Goal: Information Seeking & Learning: Learn about a topic

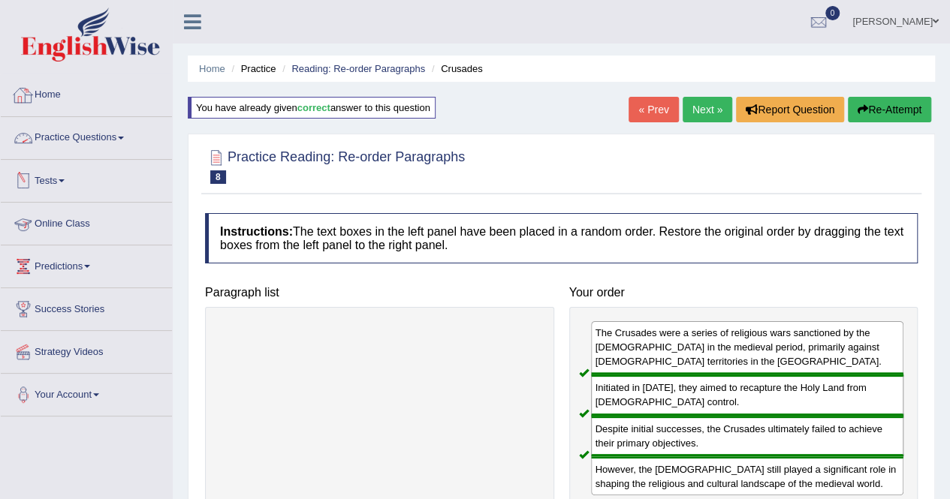
click at [47, 92] on link "Home" at bounding box center [86, 93] width 171 height 38
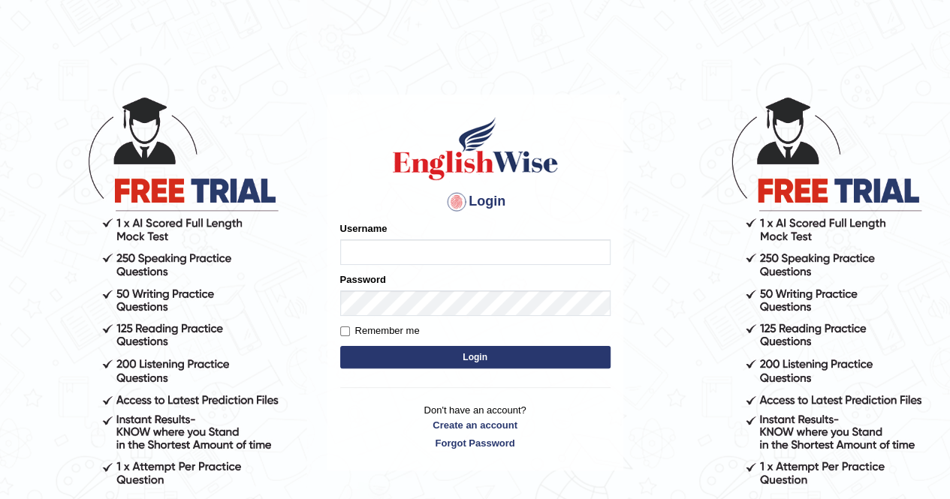
type input "Cjepkoech"
click at [376, 352] on button "Login" at bounding box center [475, 357] width 270 height 23
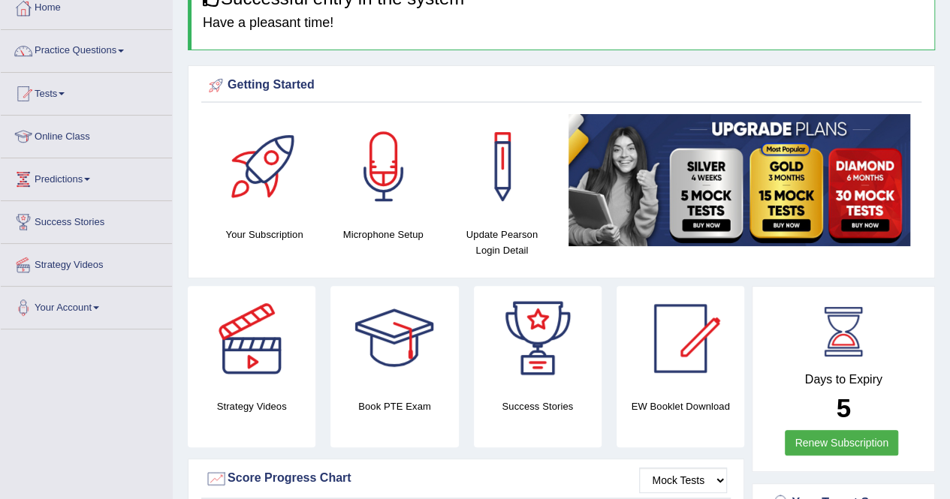
scroll to position [88, 0]
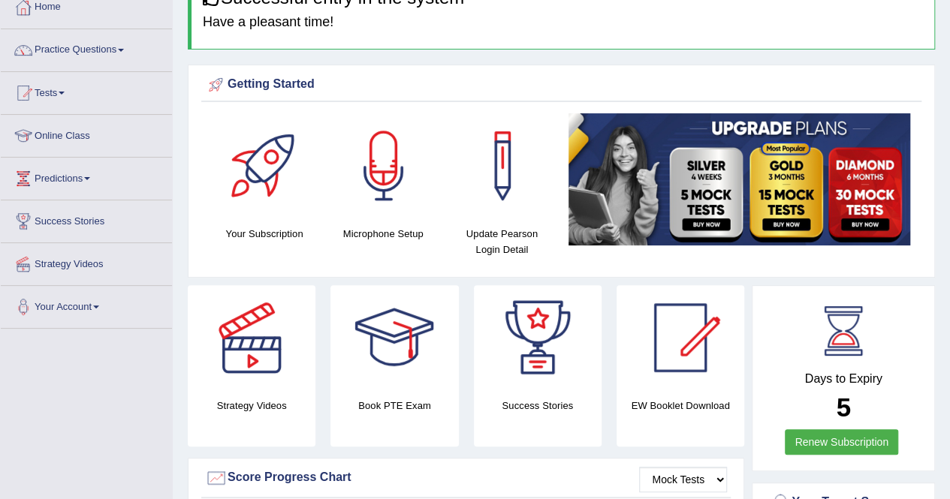
click at [656, 85] on div "Getting Started" at bounding box center [561, 85] width 713 height 23
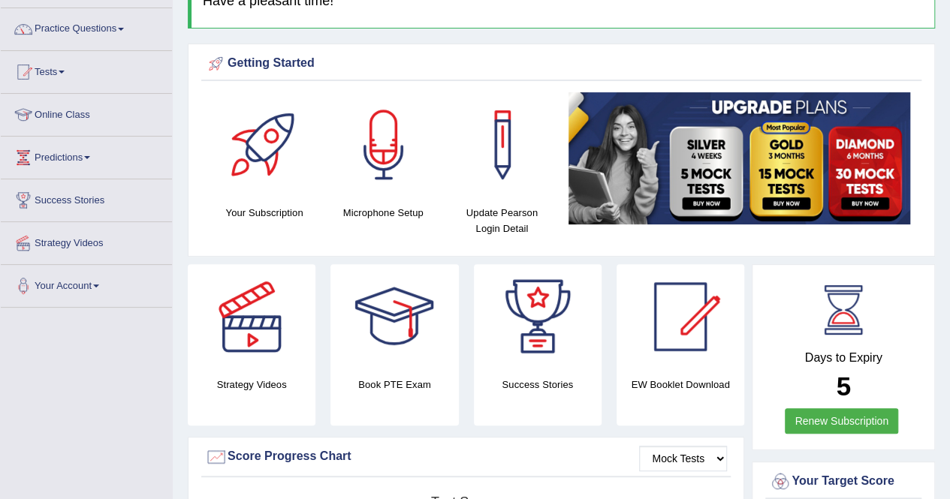
scroll to position [0, 0]
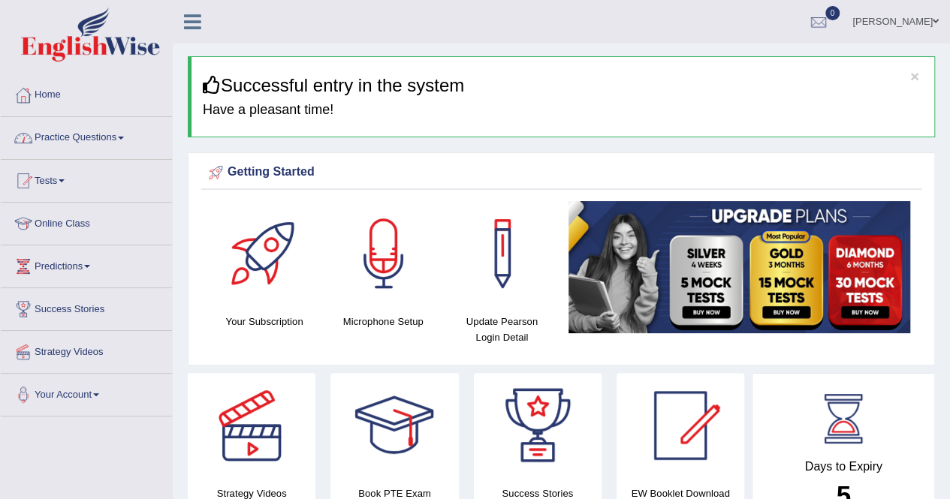
click at [124, 137] on span at bounding box center [121, 138] width 6 height 3
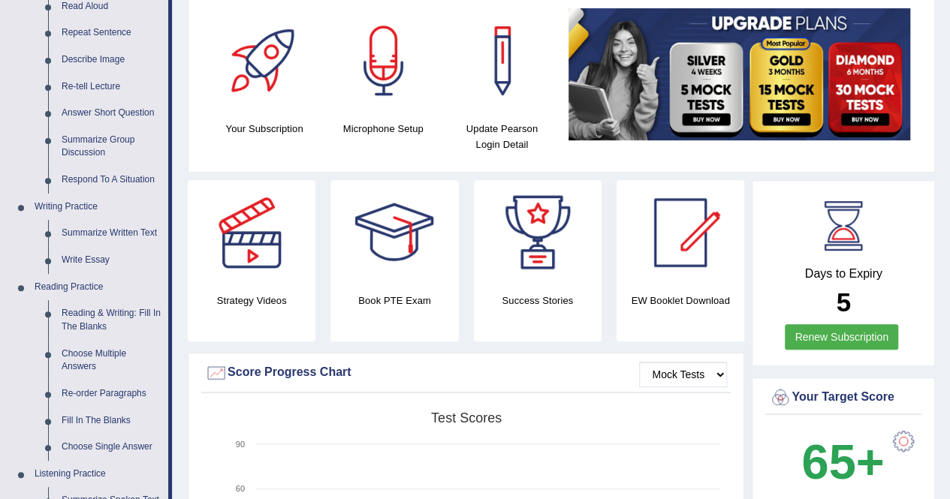
scroll to position [181, 0]
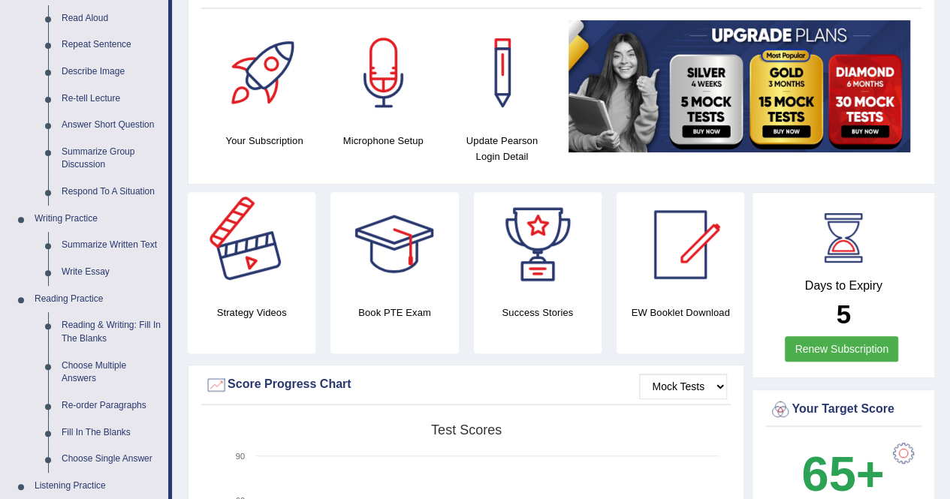
click at [248, 286] on div at bounding box center [251, 244] width 105 height 105
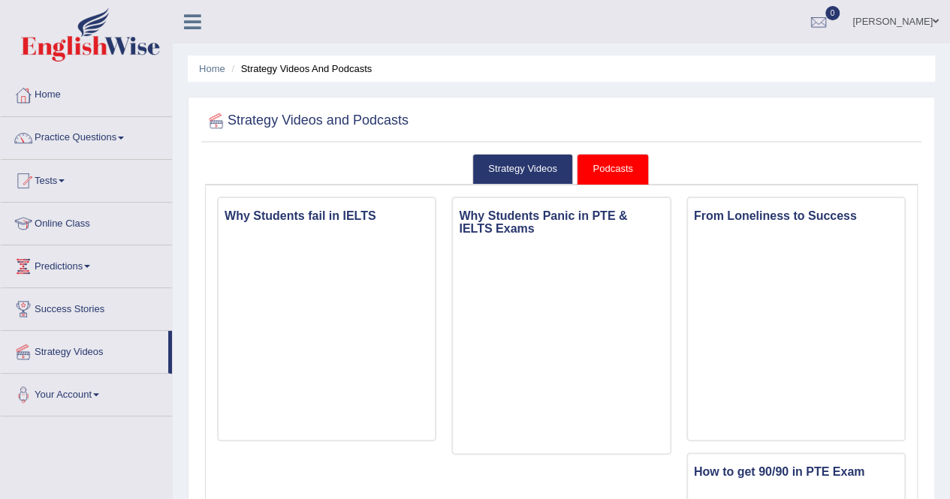
click at [112, 142] on link "Practice Questions" at bounding box center [86, 136] width 171 height 38
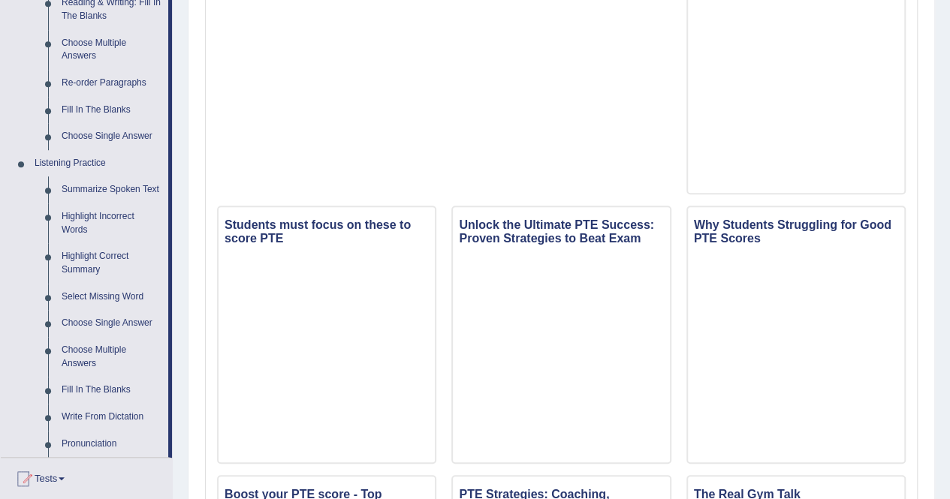
scroll to position [505, 0]
click at [107, 187] on link "Summarize Spoken Text" at bounding box center [111, 188] width 113 height 27
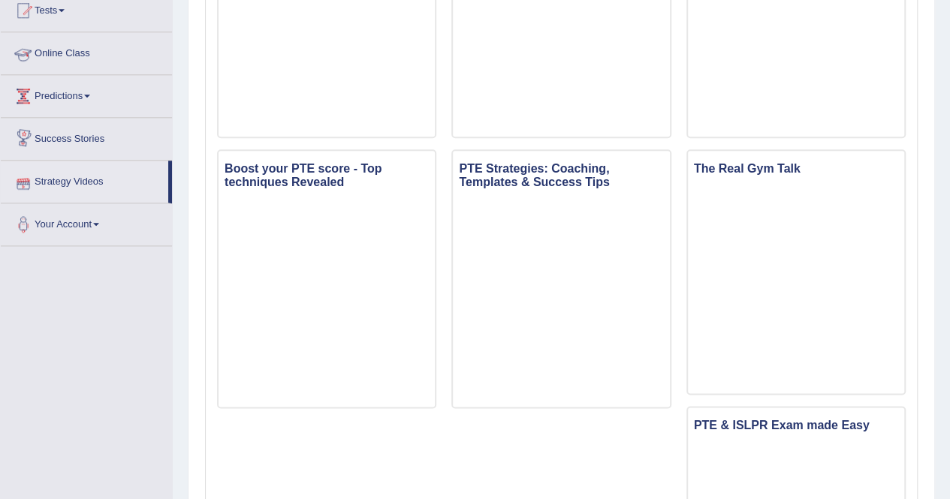
scroll to position [723, 0]
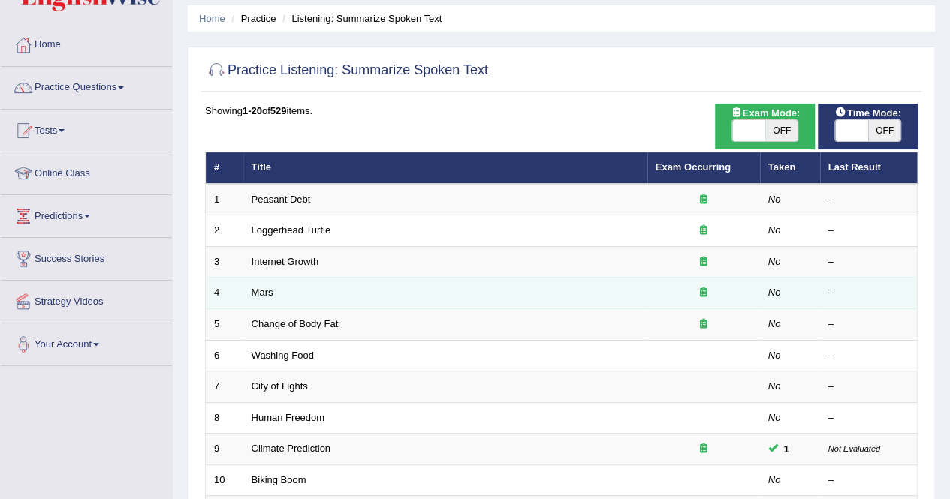
scroll to position [49, 0]
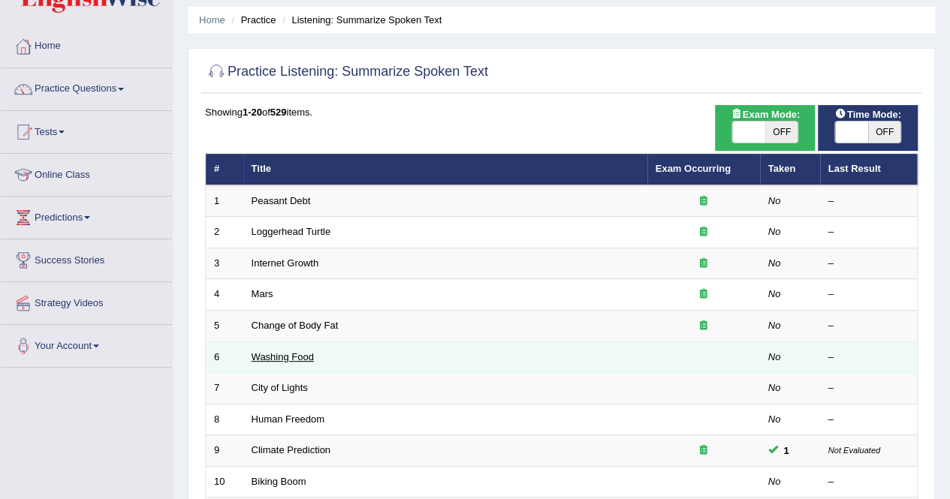
click at [302, 355] on link "Washing Food" at bounding box center [283, 357] width 62 height 11
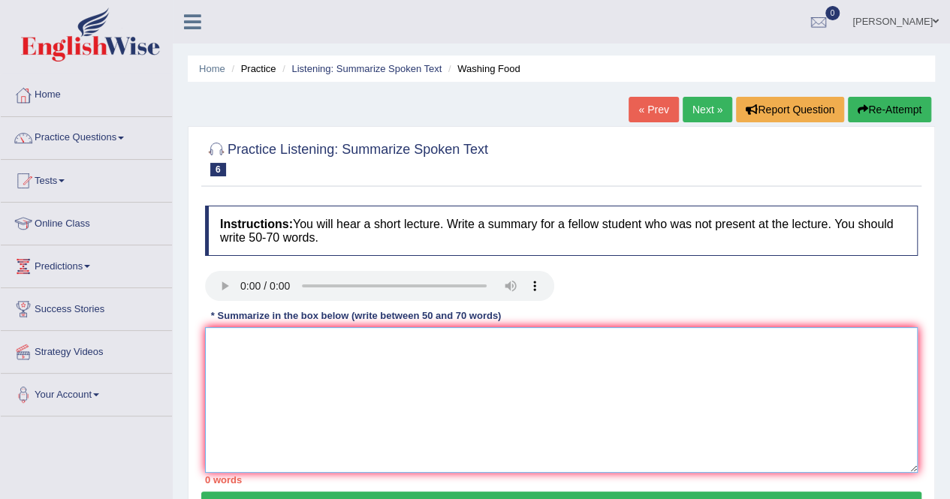
click at [284, 362] on textarea at bounding box center [561, 400] width 713 height 146
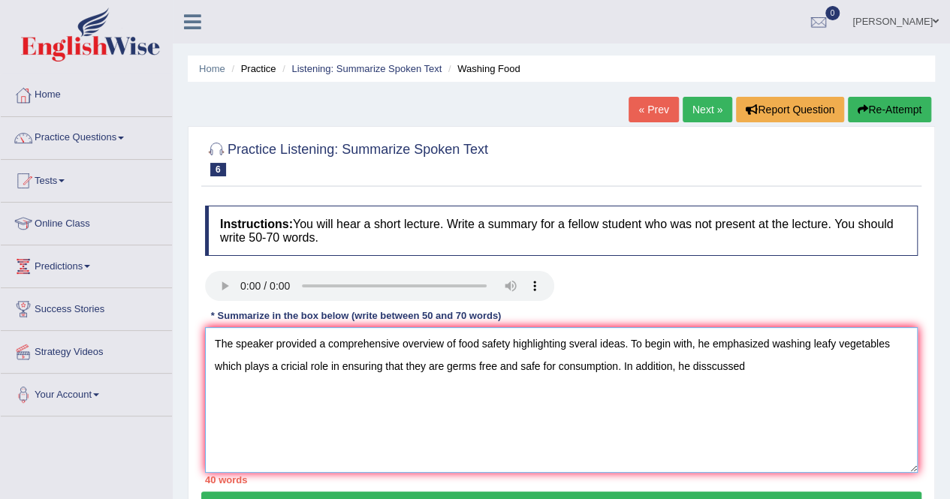
type textarea "The speaker provided a comprehensive overview of food safety highlighting svera…"
